Goal: Task Accomplishment & Management: Complete application form

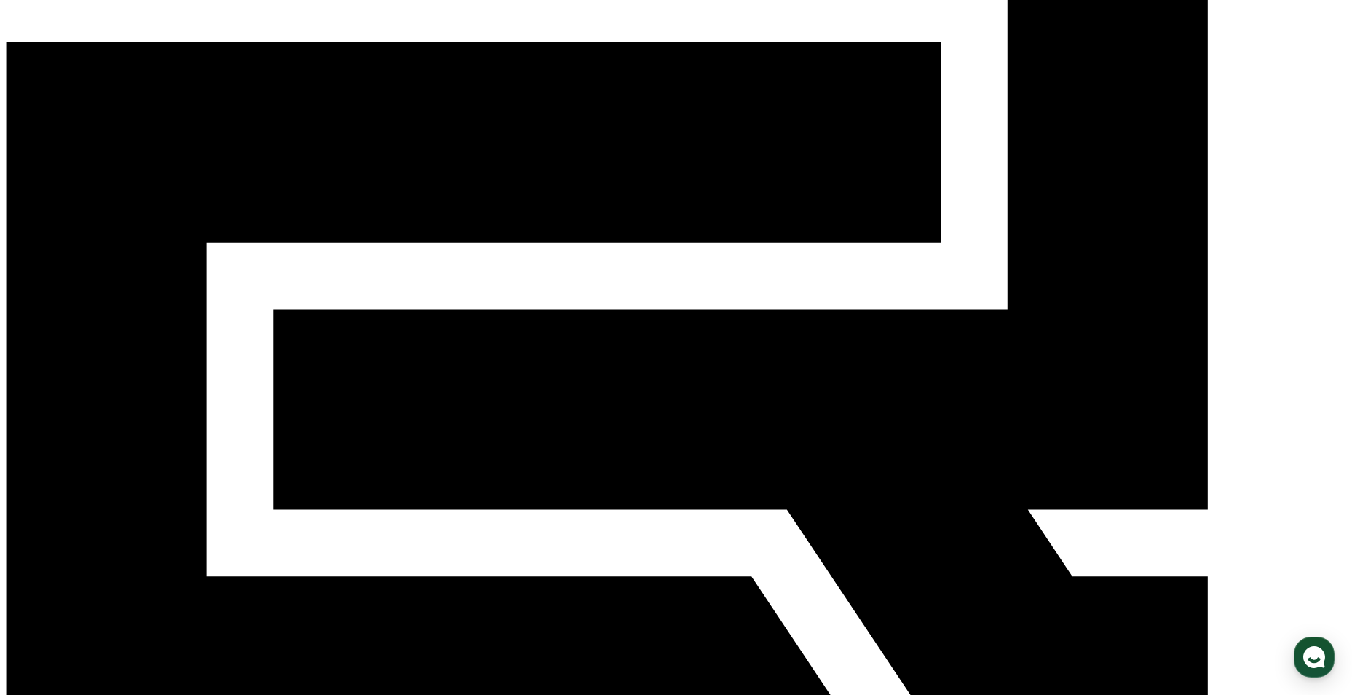
scroll to position [437, 0]
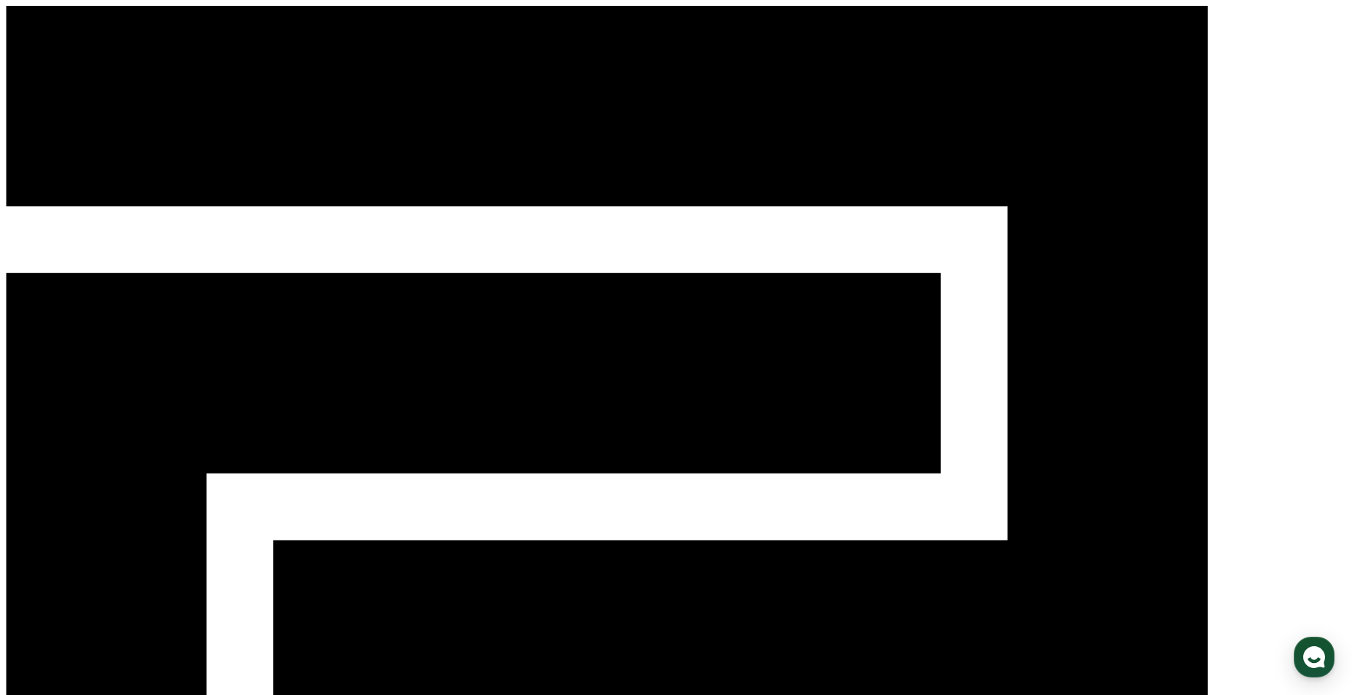
select select
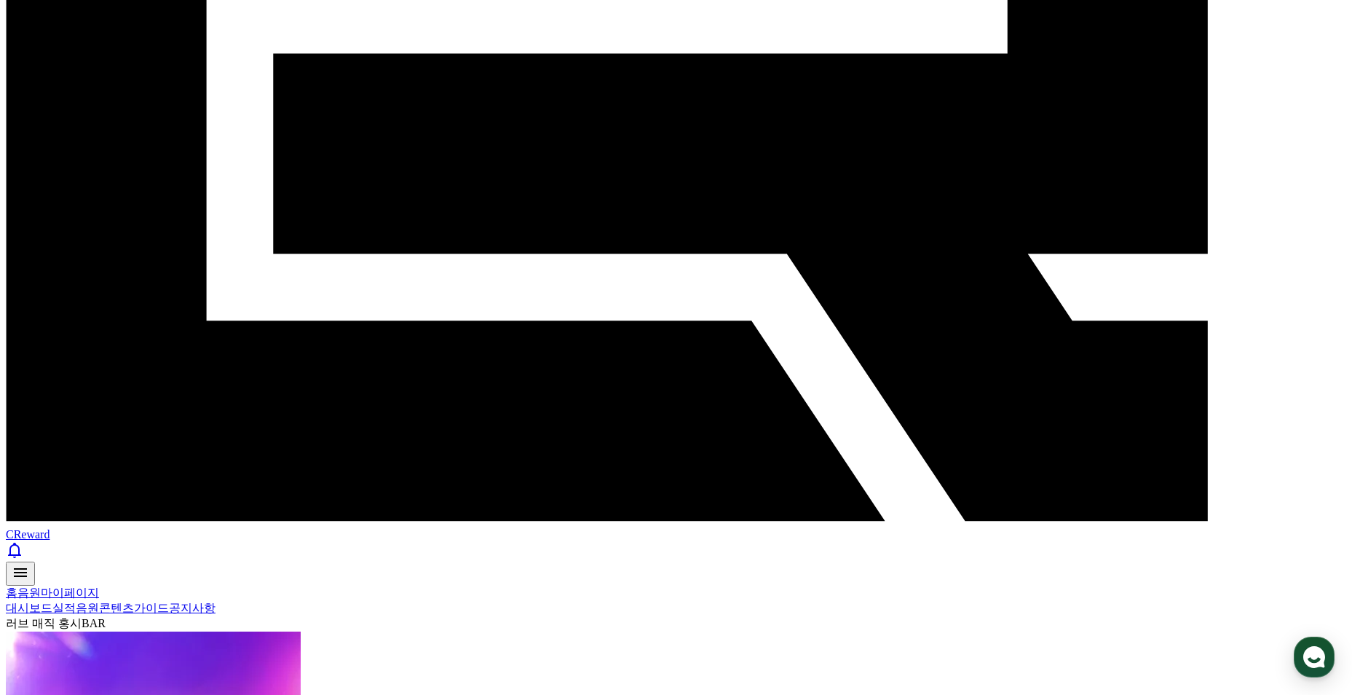
scroll to position [510, 0]
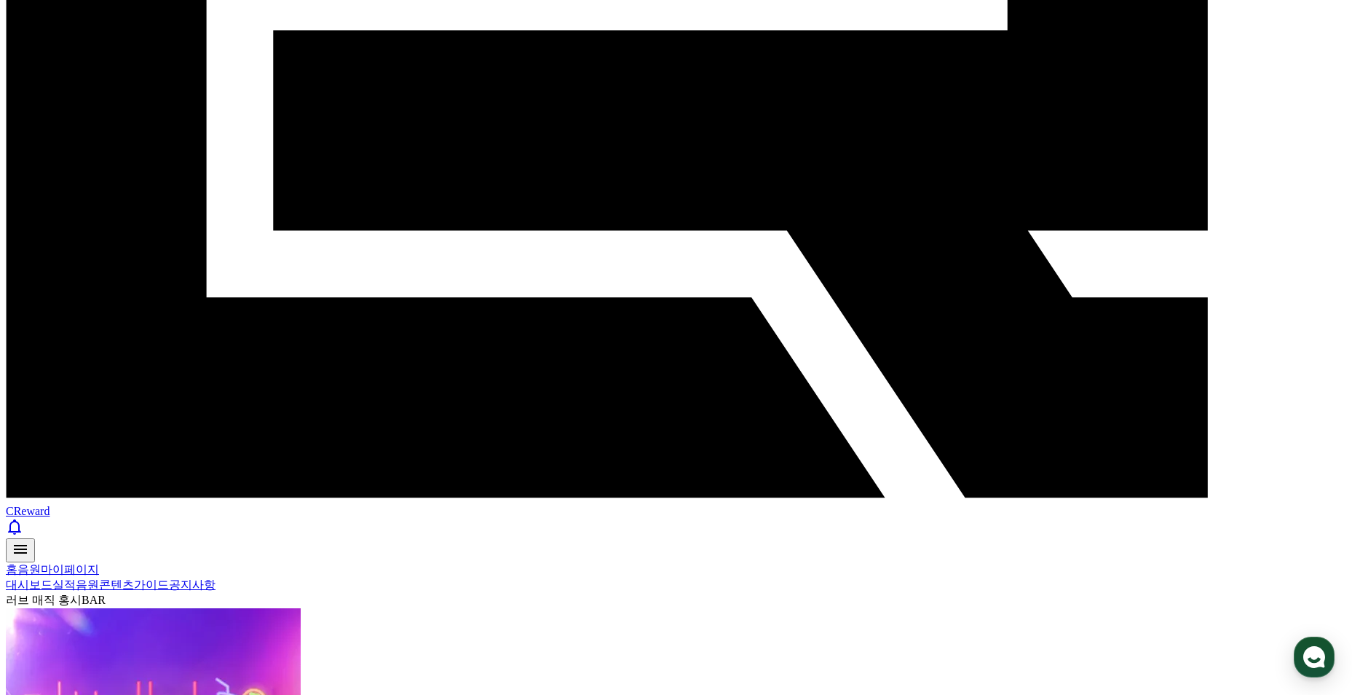
paste input "**********"
type input "**********"
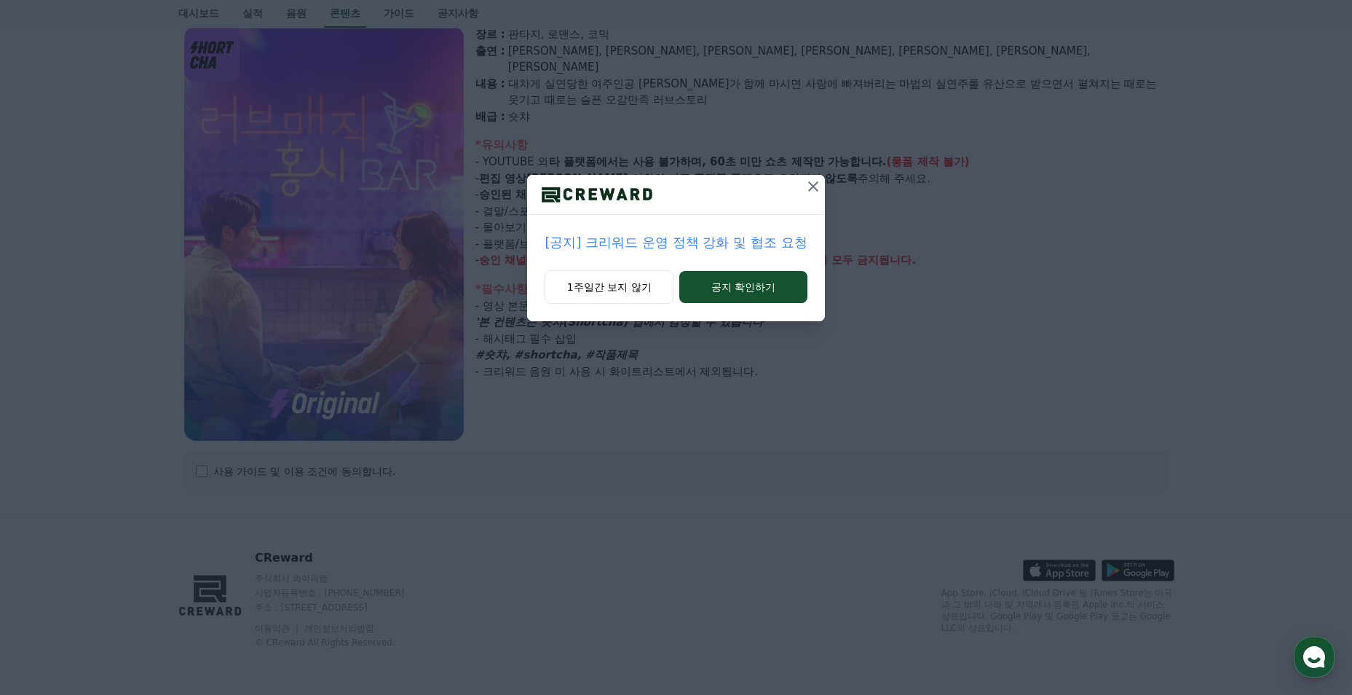
select select
click at [815, 186] on icon at bounding box center [813, 186] width 17 height 17
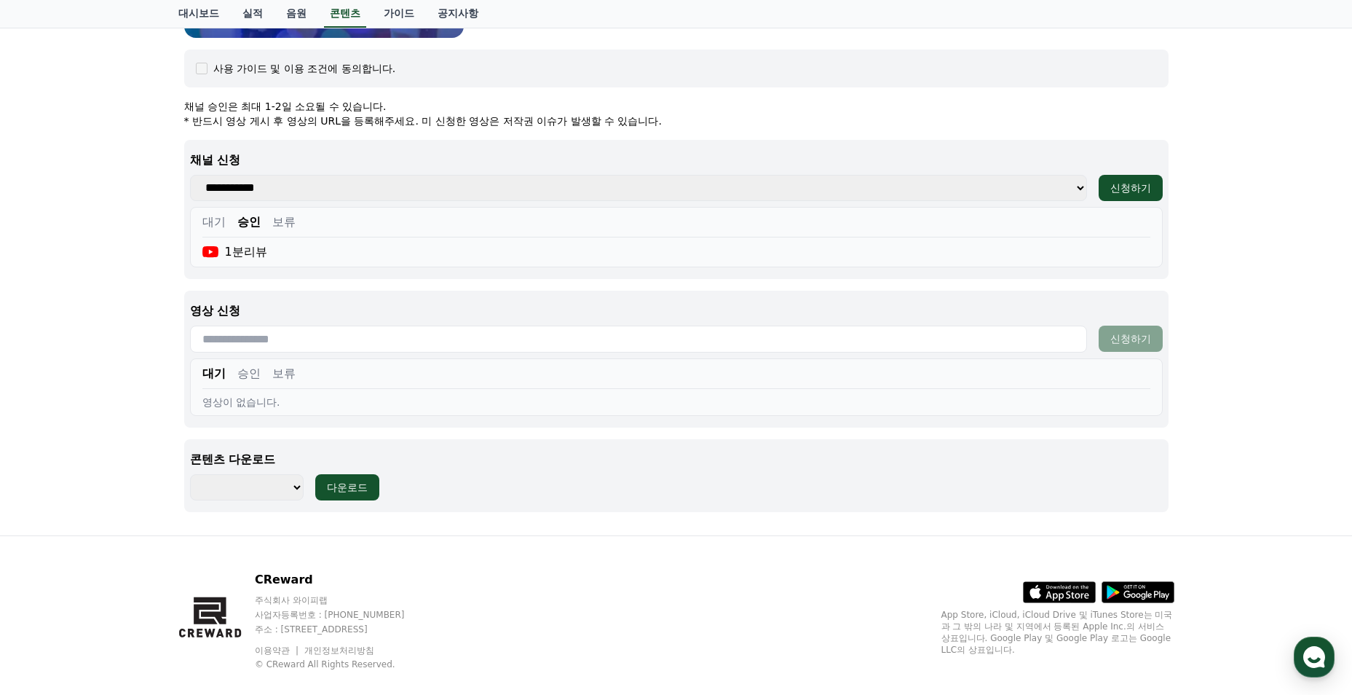
scroll to position [554, 0]
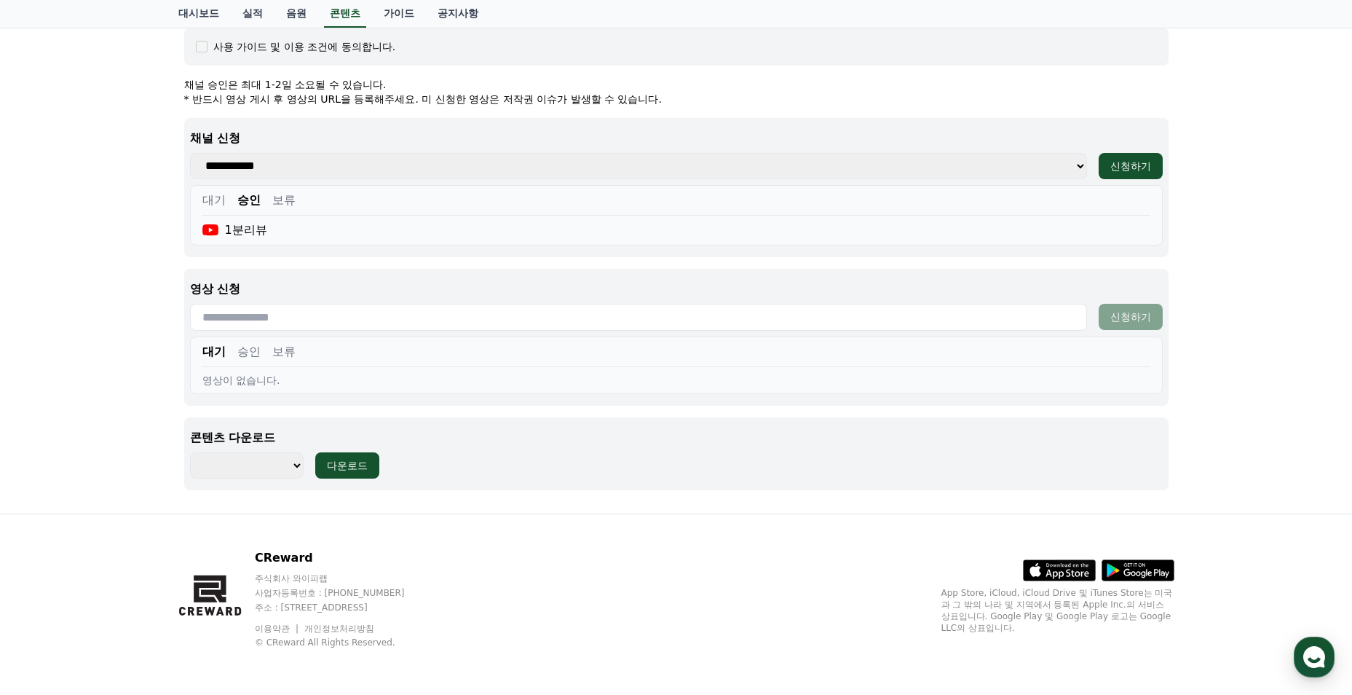
click at [256, 358] on button "승인" at bounding box center [248, 351] width 23 height 17
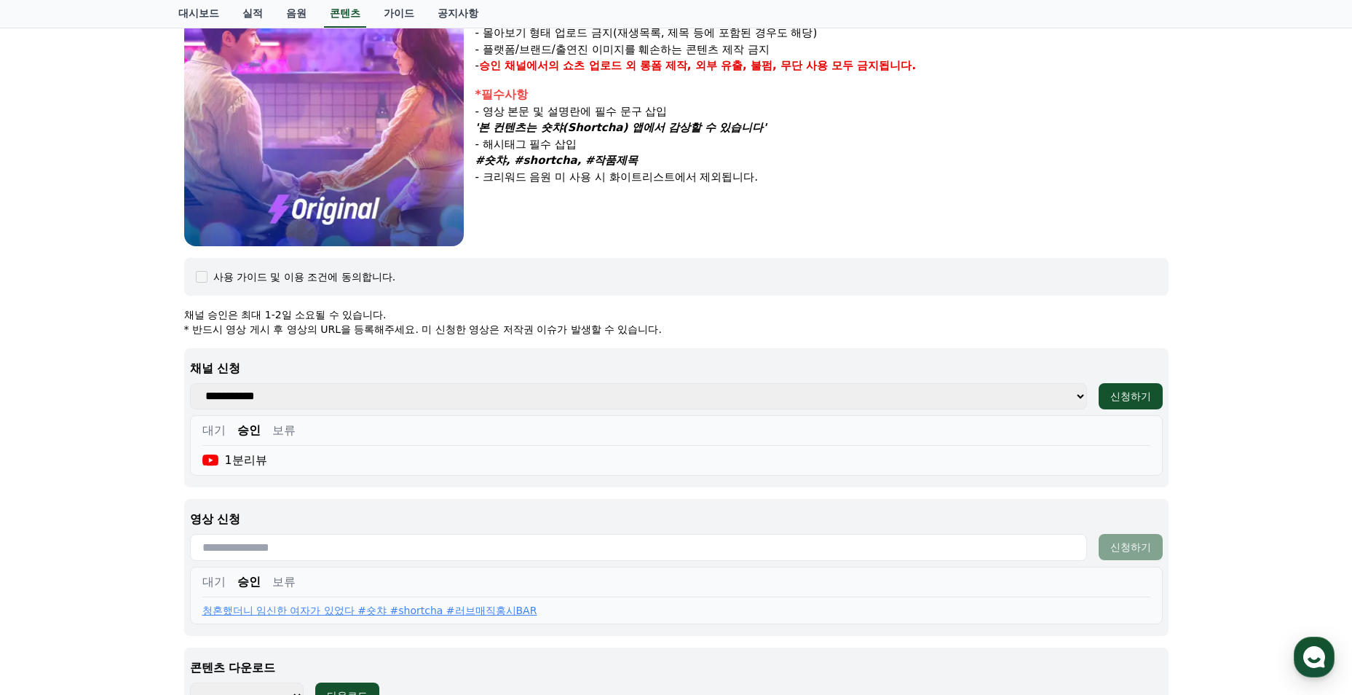
scroll to position [263, 0]
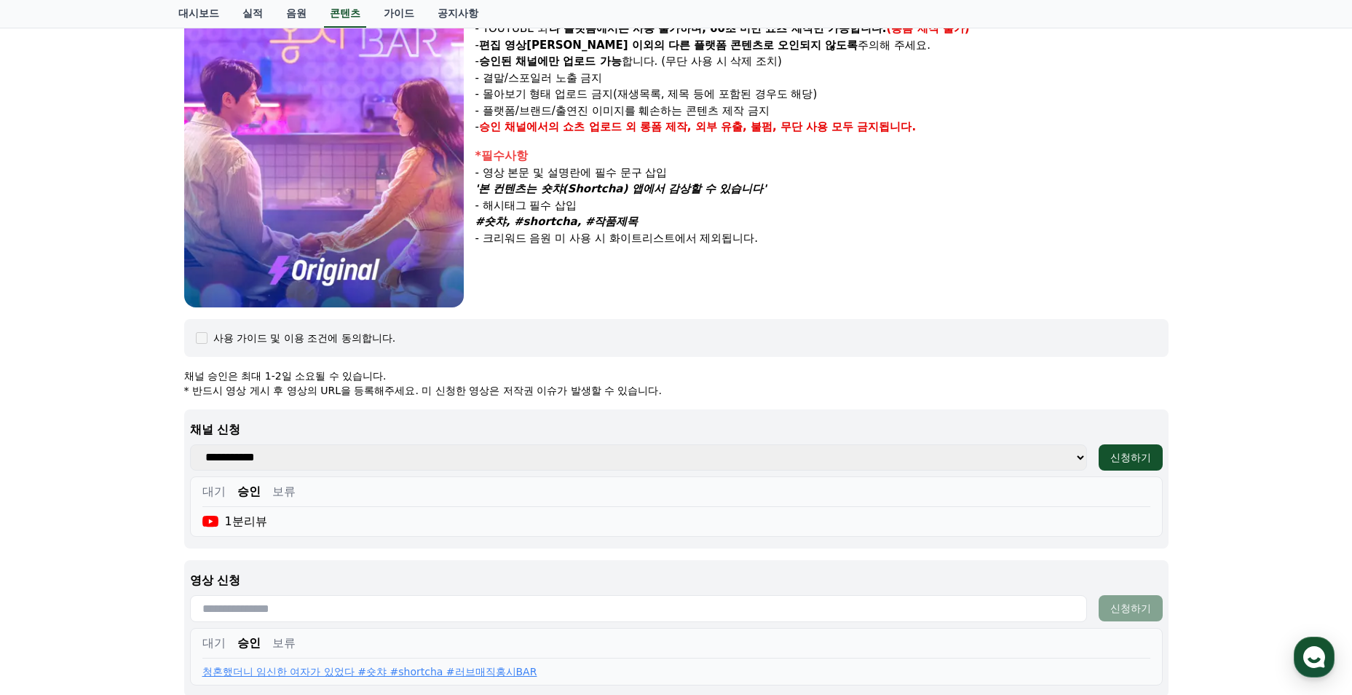
click at [293, 220] on img at bounding box center [324, 100] width 280 height 414
click at [424, 273] on img at bounding box center [324, 100] width 280 height 414
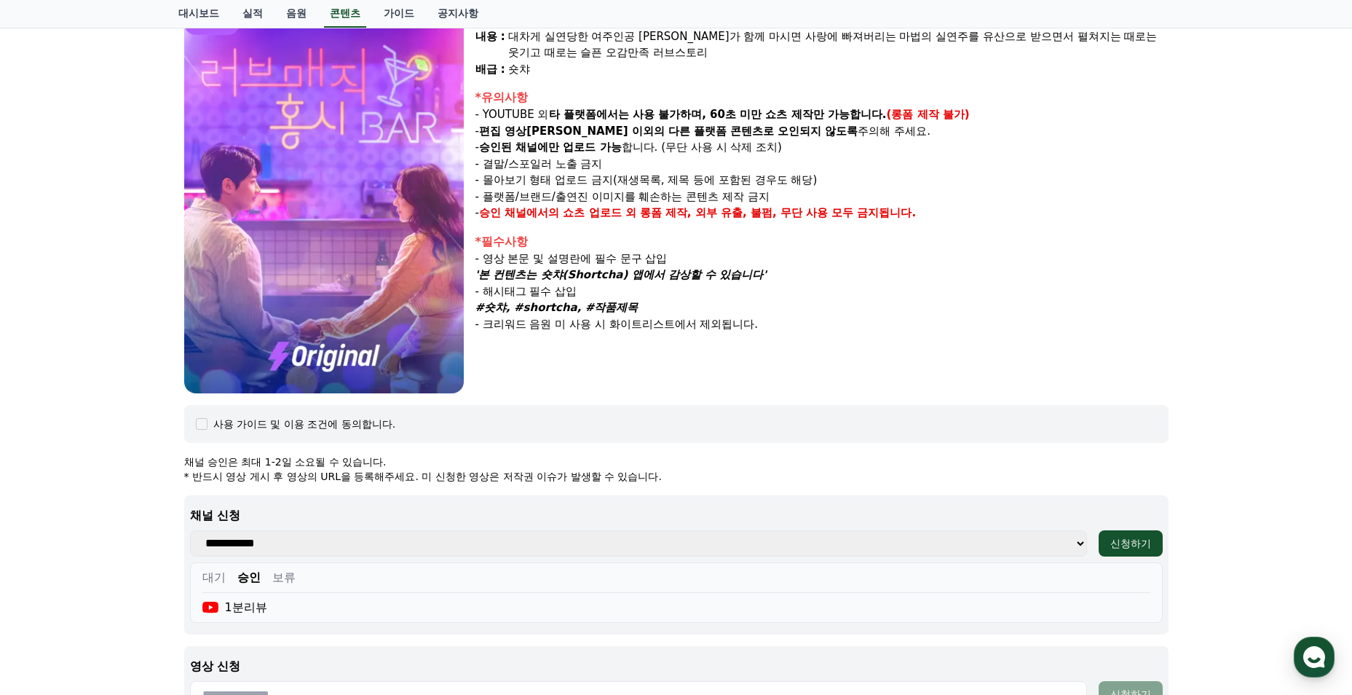
scroll to position [0, 0]
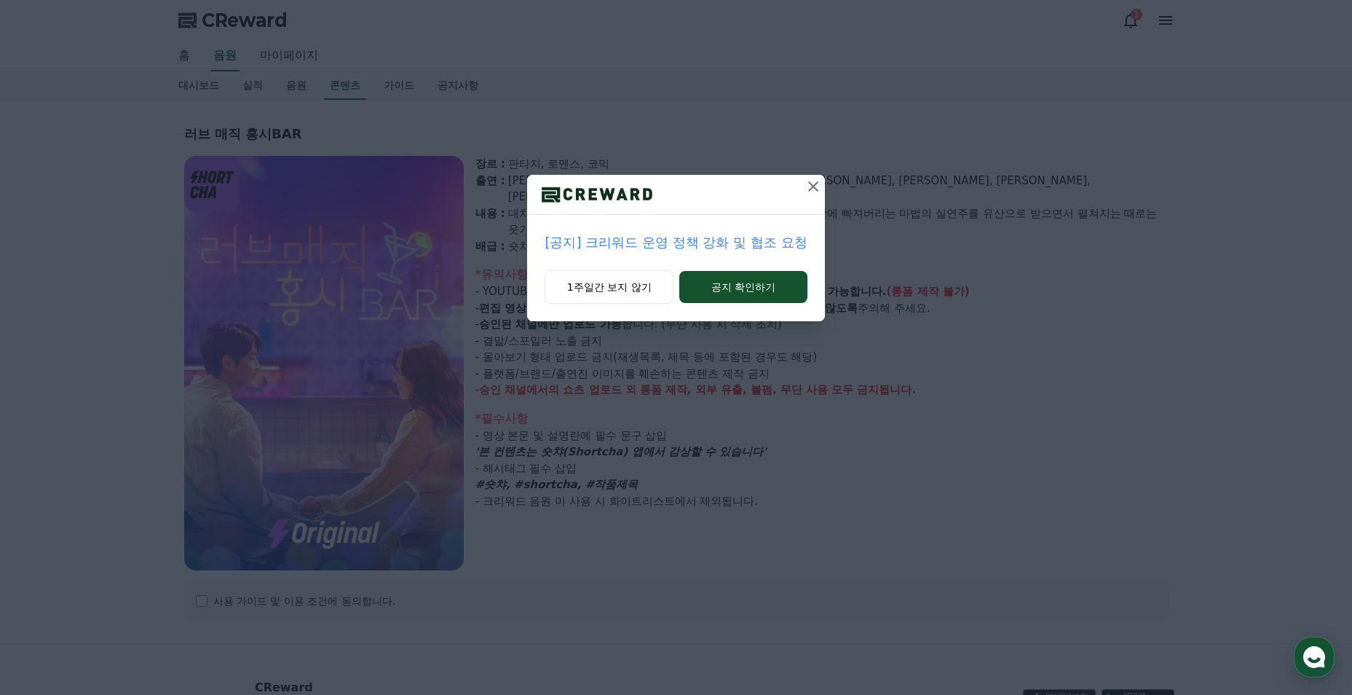
select select
click at [773, 294] on button "공지 확인하기" at bounding box center [742, 287] width 127 height 32
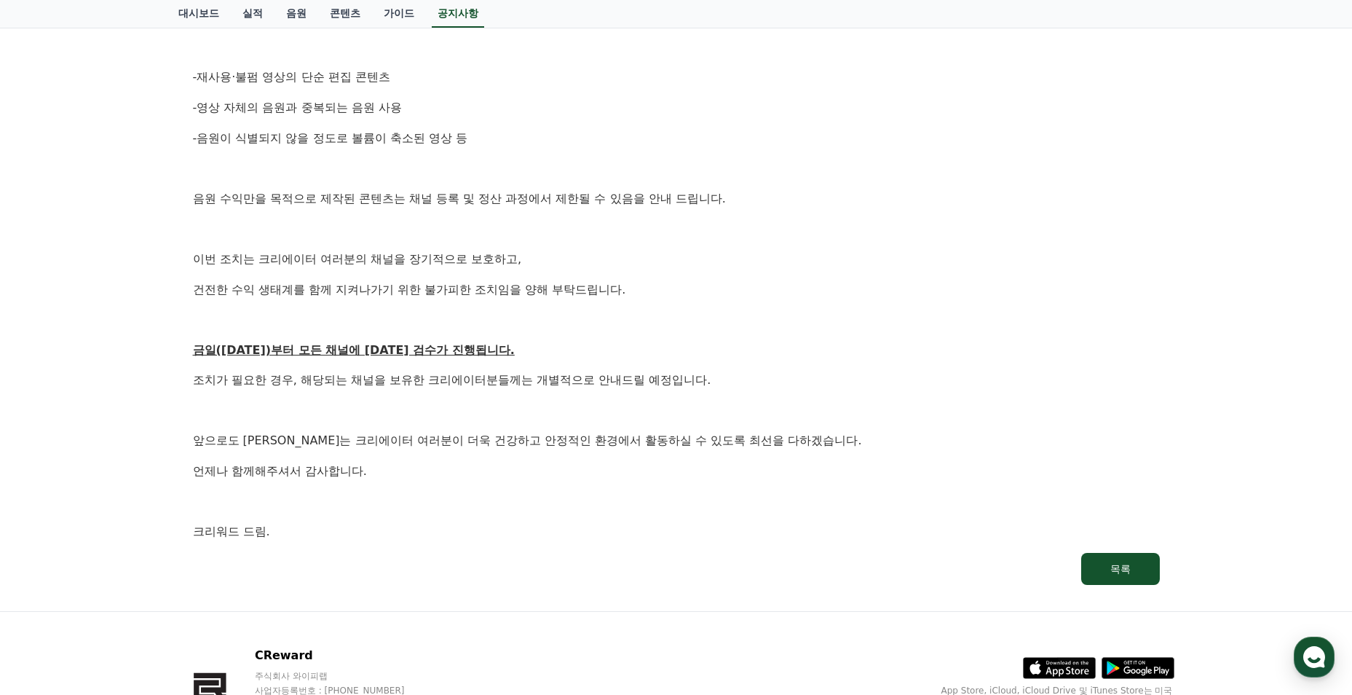
scroll to position [511, 0]
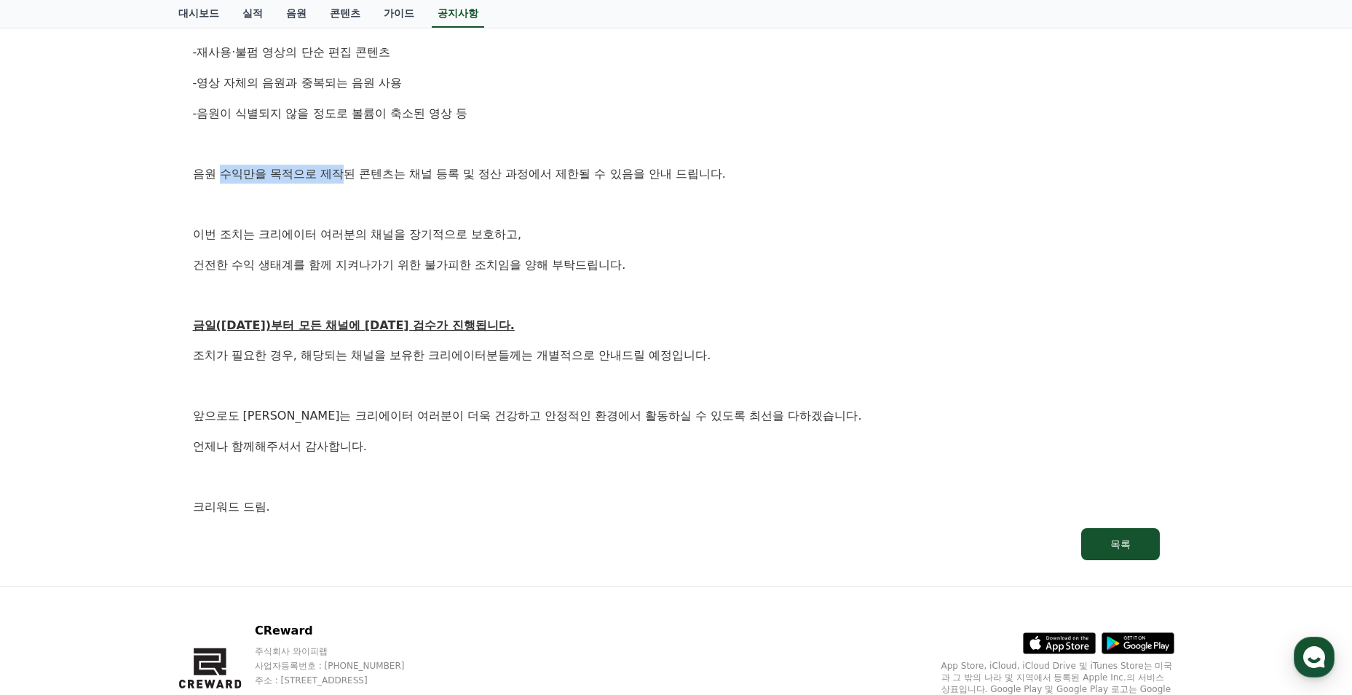
drag, startPoint x: 224, startPoint y: 170, endPoint x: 340, endPoint y: 180, distance: 116.9
click at [340, 180] on p "음원 수익만을 목적으로 제작된 콘텐츠는 채널 등록 및 정산 과정에서 제한될 수 있음을 안내 드립니다." at bounding box center [676, 174] width 967 height 19
drag, startPoint x: 340, startPoint y: 180, endPoint x: 363, endPoint y: 199, distance: 30.0
click at [331, 219] on div "안녕하세요, 크리워드입니다. 항상 저희와 함께해주시는 크리에이터 여러분께 감사드립니다. 최근 변화하는 시장 환경에 따라, 크리워드 또한 플랫폼…" at bounding box center [676, 144] width 967 height 746
drag, startPoint x: 385, startPoint y: 187, endPoint x: 462, endPoint y: 183, distance: 76.6
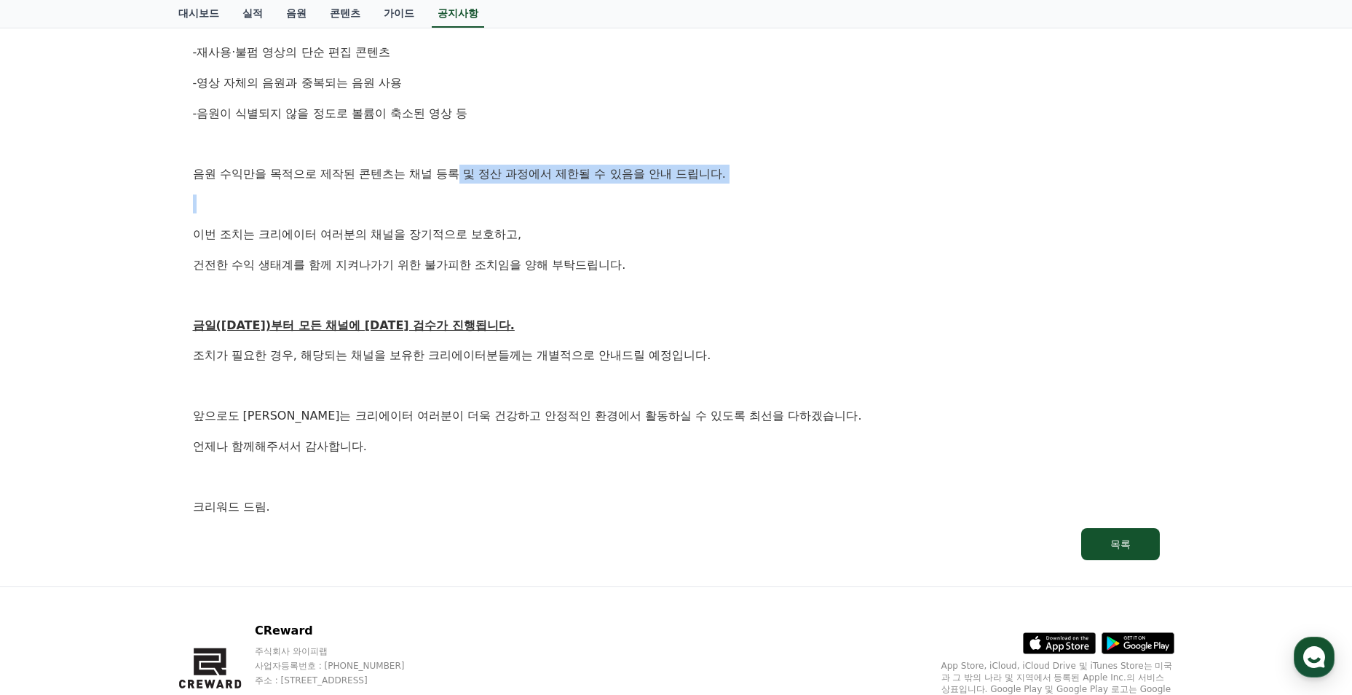
click at [462, 183] on div "안녕하세요, 크리워드입니다. 항상 저희와 함께해주시는 크리에이터 여러분께 감사드립니다. 최근 변화하는 시장 환경에 따라, 크리워드 또한 플랫폼…" at bounding box center [676, 144] width 967 height 746
drag, startPoint x: 462, startPoint y: 183, endPoint x: 465, endPoint y: 226, distance: 43.1
click at [465, 226] on p "이번 조치는 크리에이터 여러분의 채널을 장기적으로 보호하고," at bounding box center [676, 234] width 967 height 19
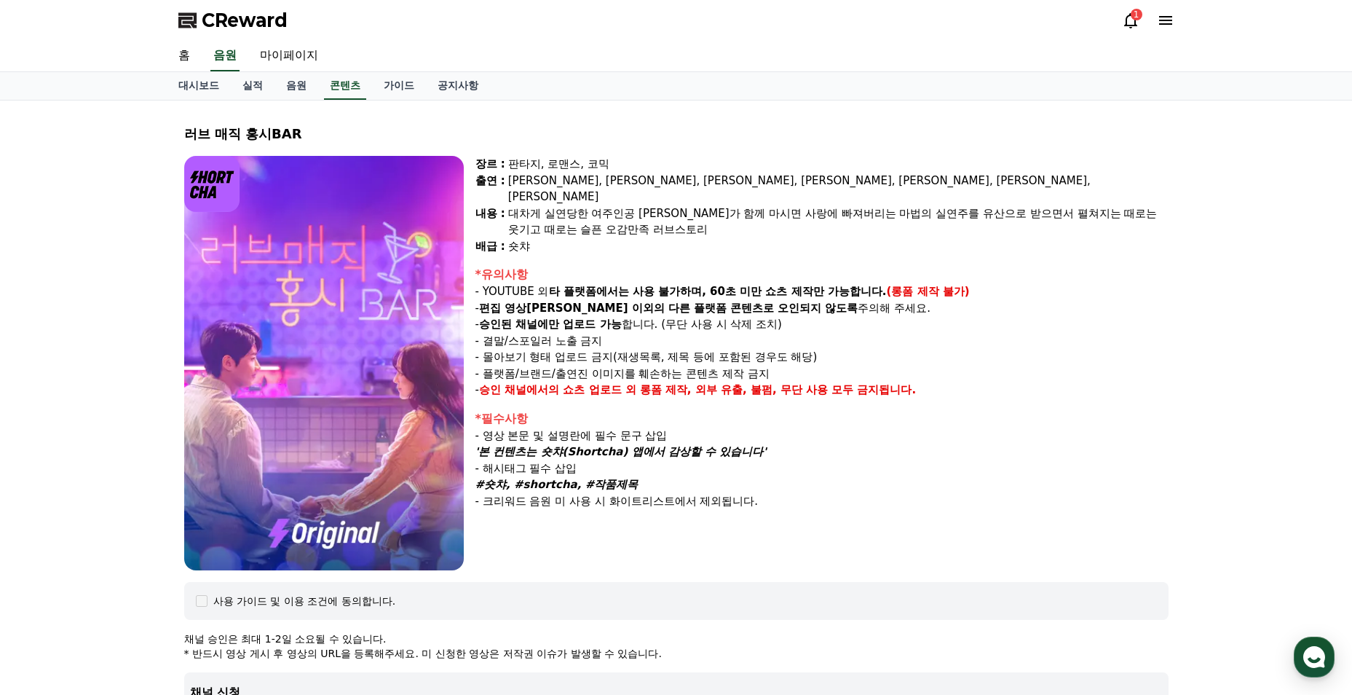
select select
